Goal: Task Accomplishment & Management: Manage account settings

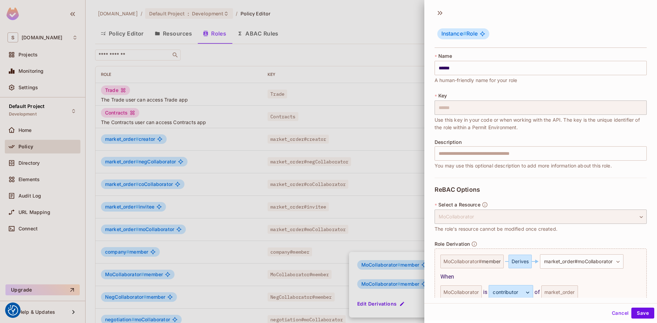
click at [362, 22] on div at bounding box center [328, 161] width 657 height 323
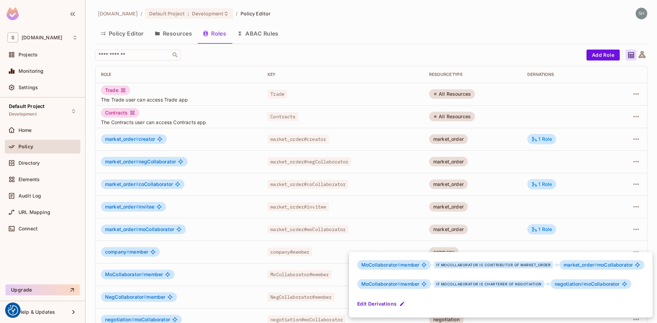
click at [120, 33] on div at bounding box center [328, 161] width 657 height 323
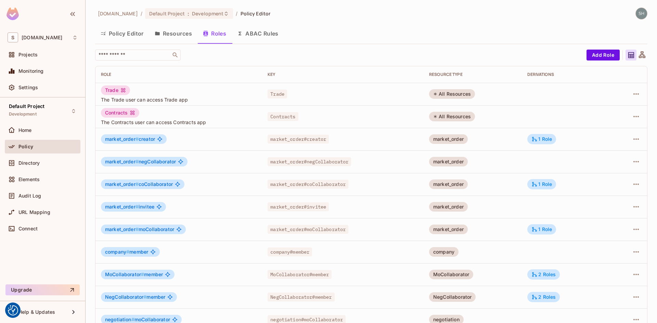
click at [120, 33] on button "Policy Editor" at bounding box center [122, 33] width 54 height 17
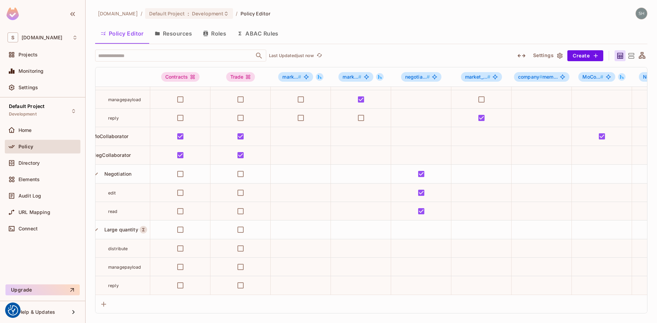
scroll to position [114, 0]
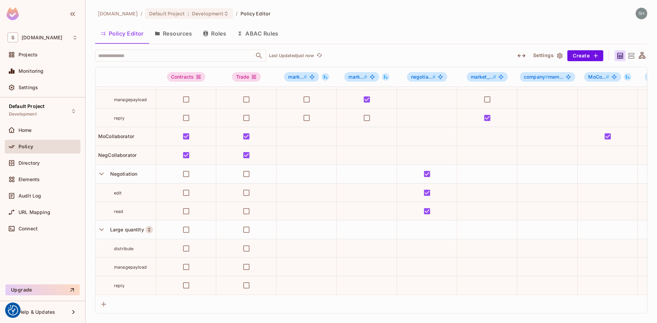
click at [631, 57] on icon at bounding box center [631, 56] width 9 height 9
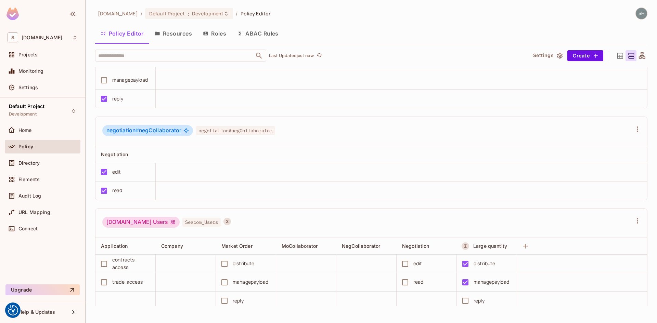
scroll to position [1063, 0]
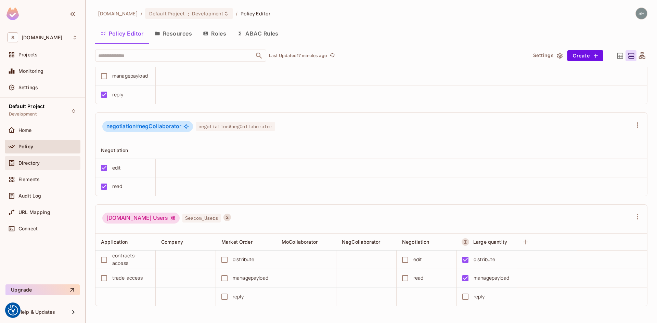
click at [37, 163] on span "Directory" at bounding box center [28, 162] width 21 height 5
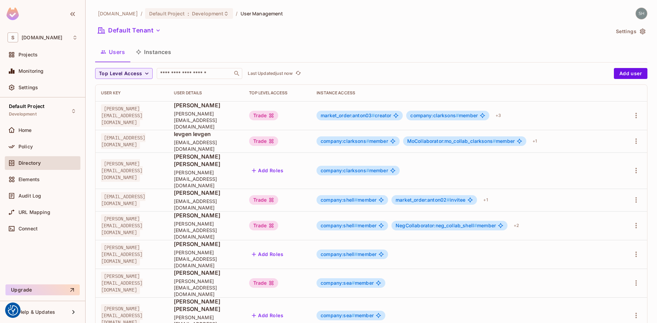
click at [152, 53] on button "Instances" at bounding box center [153, 51] width 46 height 17
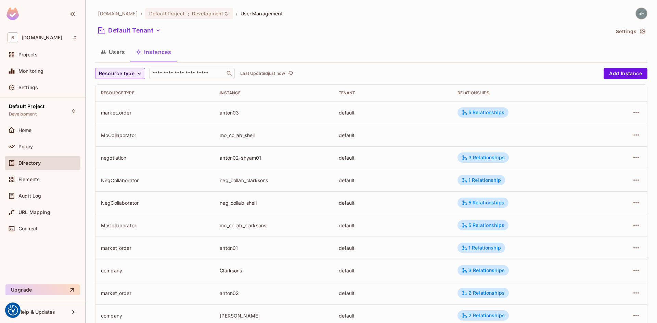
click at [139, 73] on icon "button" at bounding box center [139, 73] width 7 height 7
click at [122, 91] on span "Market Order" at bounding box center [120, 89] width 38 height 7
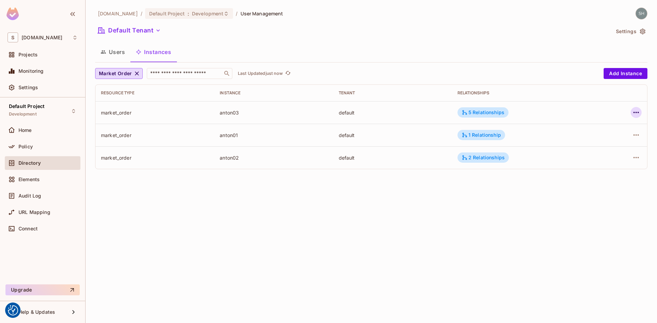
click at [635, 113] on icon "button" at bounding box center [636, 112] width 8 height 8
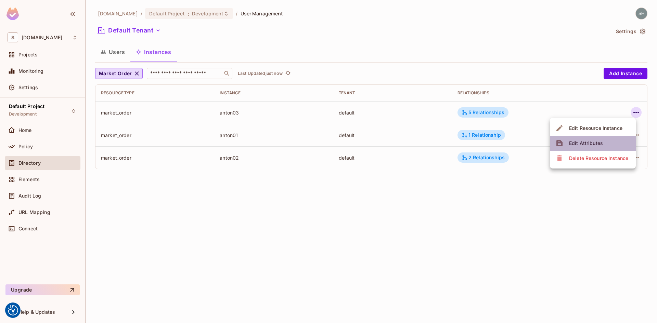
click at [584, 143] on div "Edit Attributes" at bounding box center [586, 143] width 34 height 7
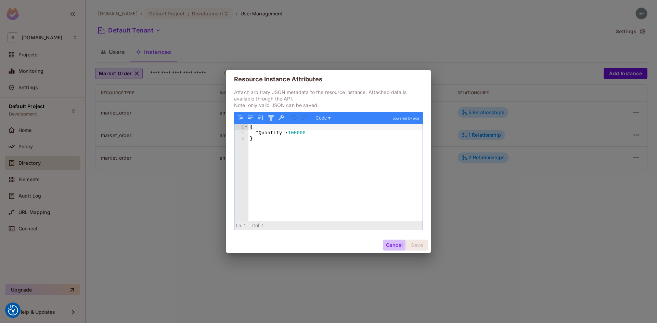
click at [393, 246] on button "Cancel" at bounding box center [394, 245] width 22 height 11
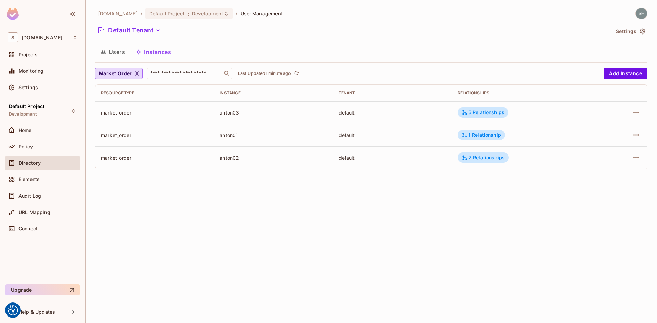
click at [430, 212] on div "[DOMAIN_NAME] / Default Project : Development / User Management Default Tenant …" at bounding box center [371, 161] width 571 height 323
